Goal: Contribute content

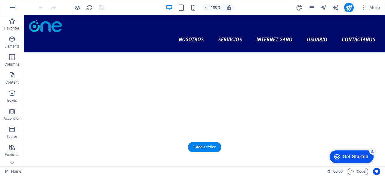
scroll to position [961, 0]
click at [226, 32] on nav "Nosotros Servicios Internet Sano Usuario Contáctanos" at bounding box center [204, 39] width 351 height 15
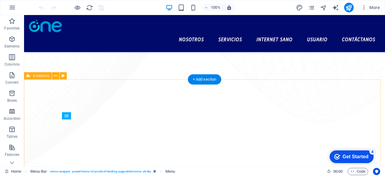
scroll to position [330, 0]
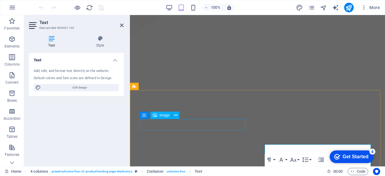
scroll to position [262, 0]
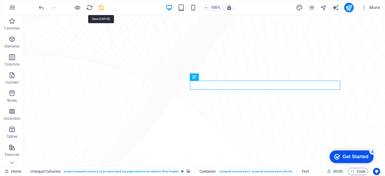
click at [98, 6] on icon "save" at bounding box center [101, 7] width 7 height 7
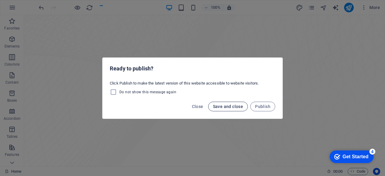
click at [237, 108] on span "Save and close" at bounding box center [228, 106] width 30 height 5
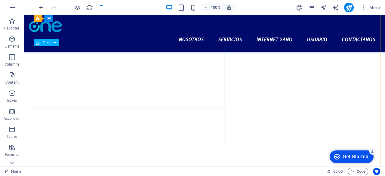
scroll to position [577, 0]
